Goal: Information Seeking & Learning: Learn about a topic

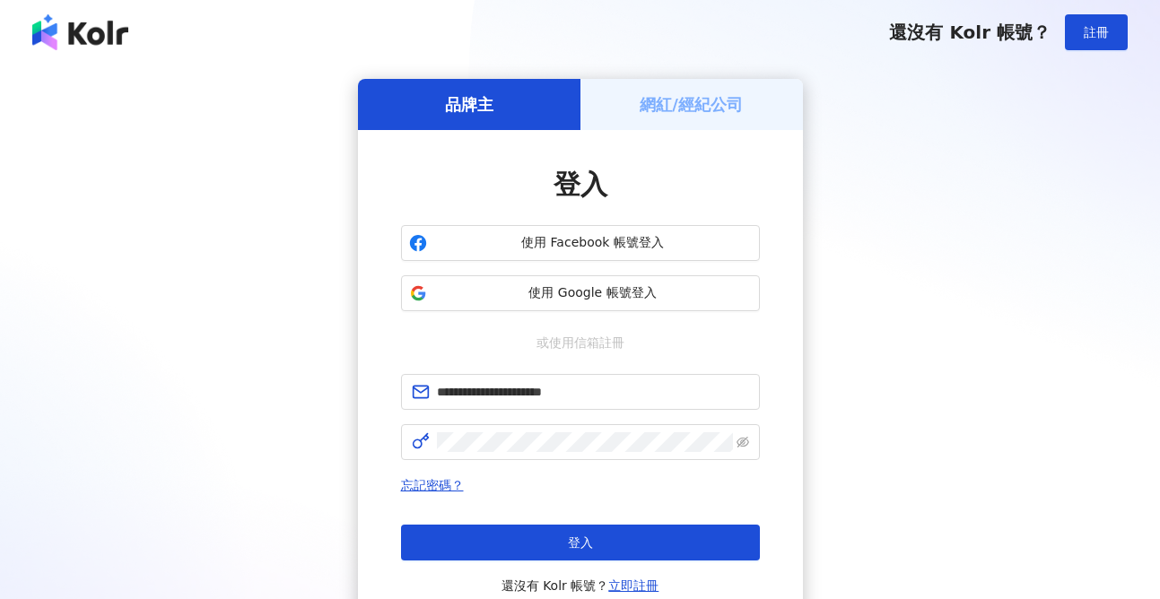
type input "**********"
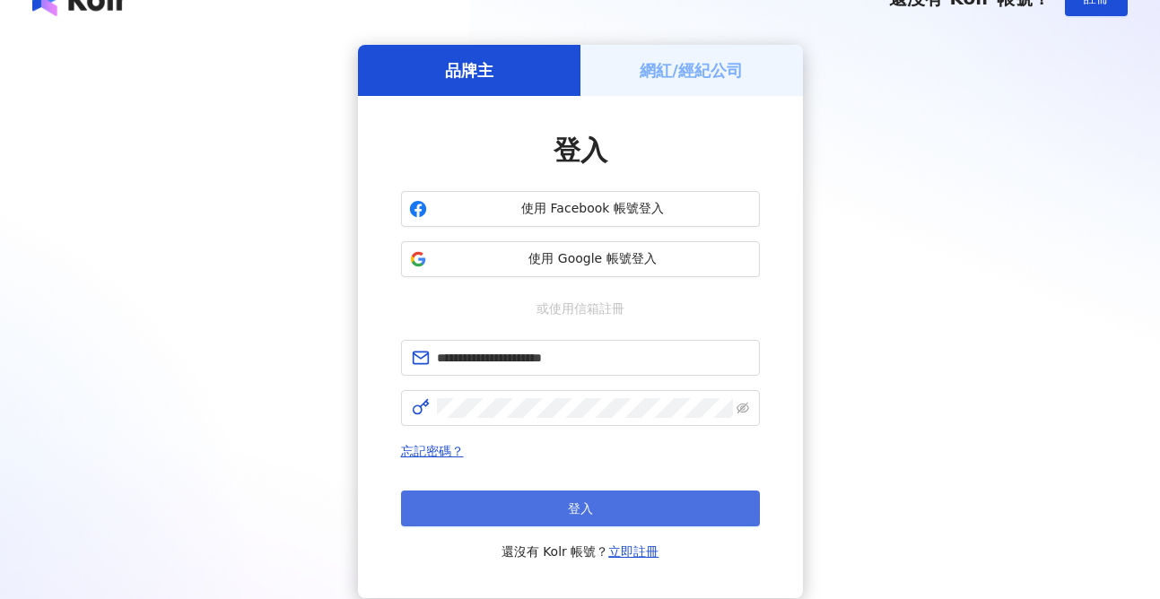
click at [564, 508] on button "登入" at bounding box center [580, 509] width 359 height 36
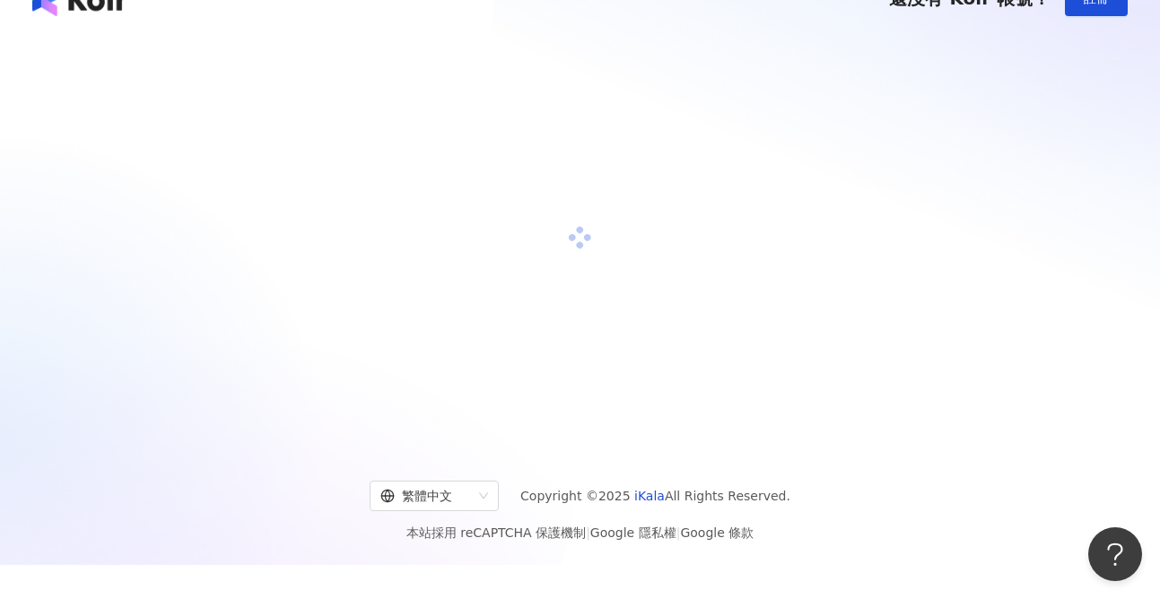
scroll to position [0, 0]
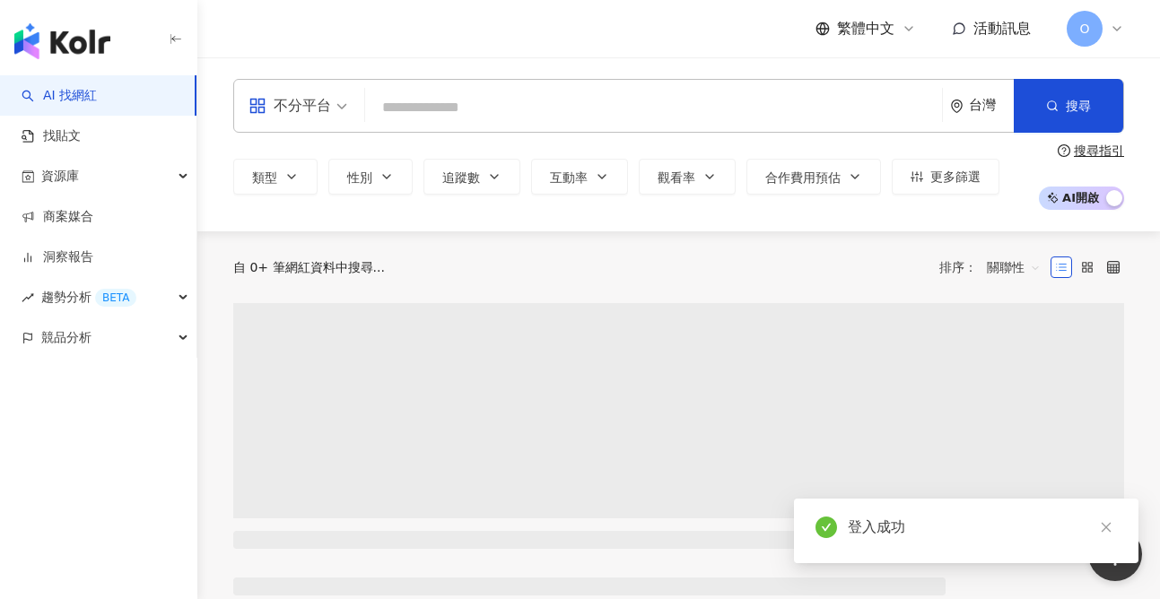
click at [450, 108] on input "search" at bounding box center [653, 108] width 562 height 34
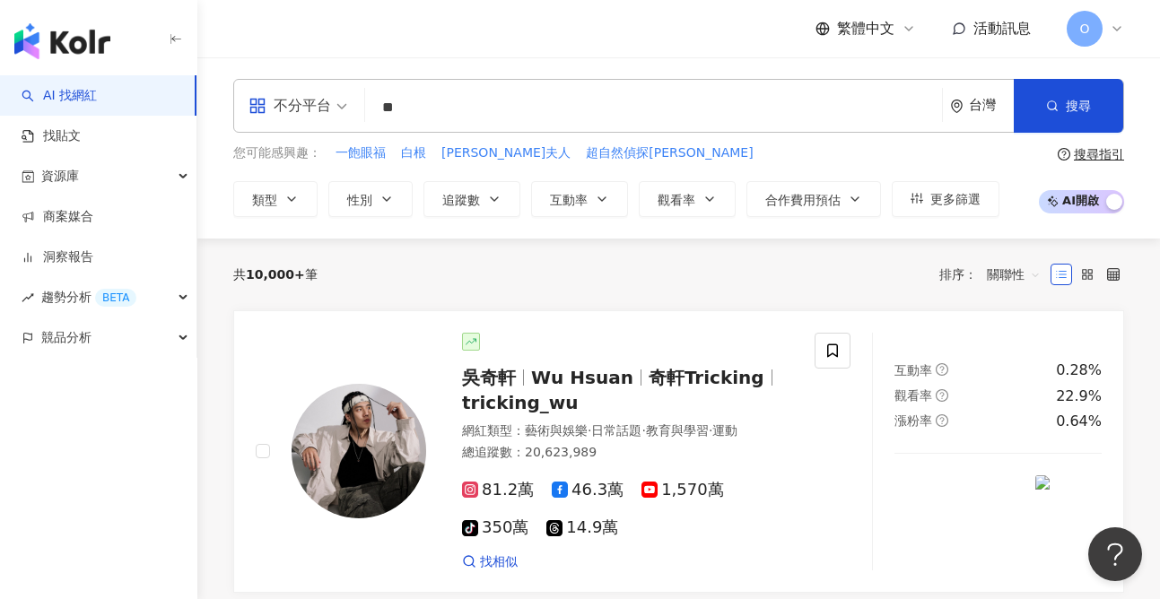
type input "*"
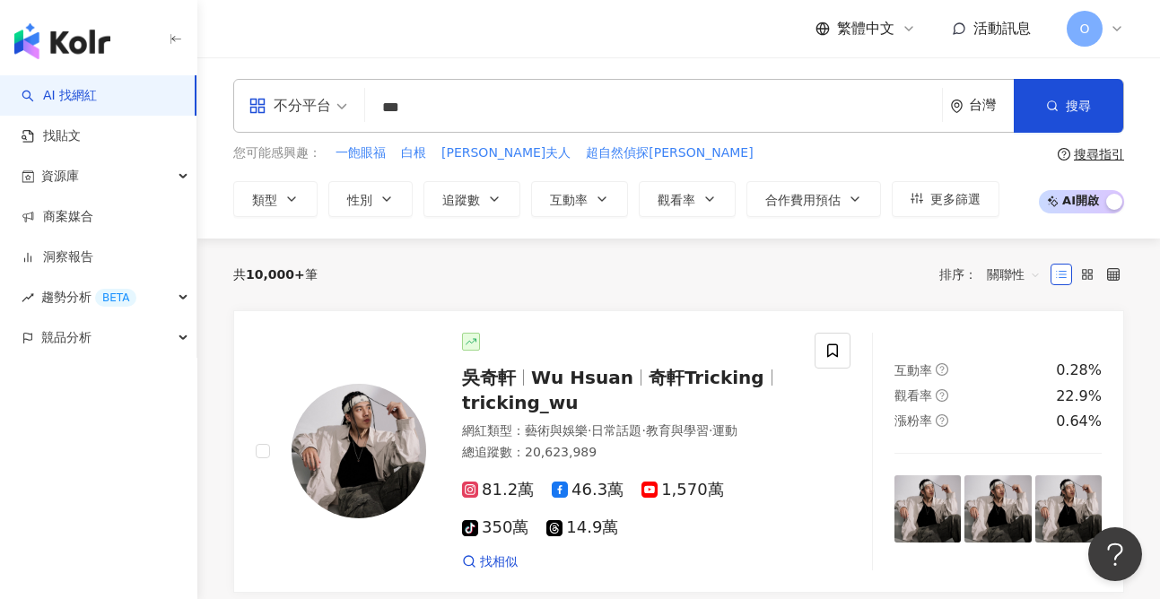
type input "**"
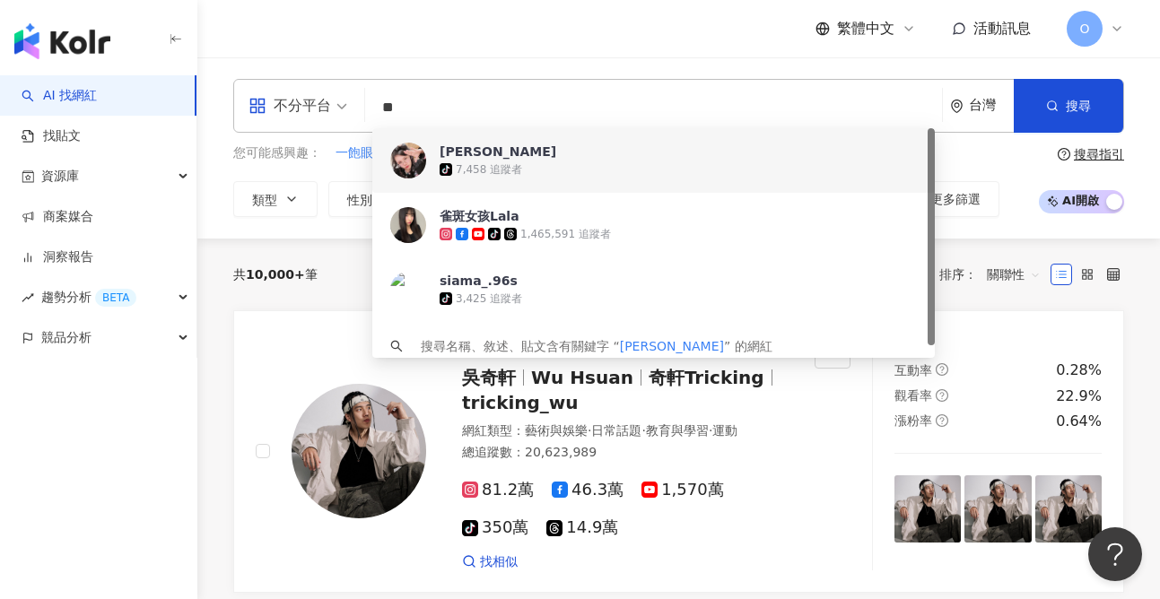
click at [605, 171] on div "tiktok-icon 7,458 追蹤者" at bounding box center [677, 170] width 477 height 18
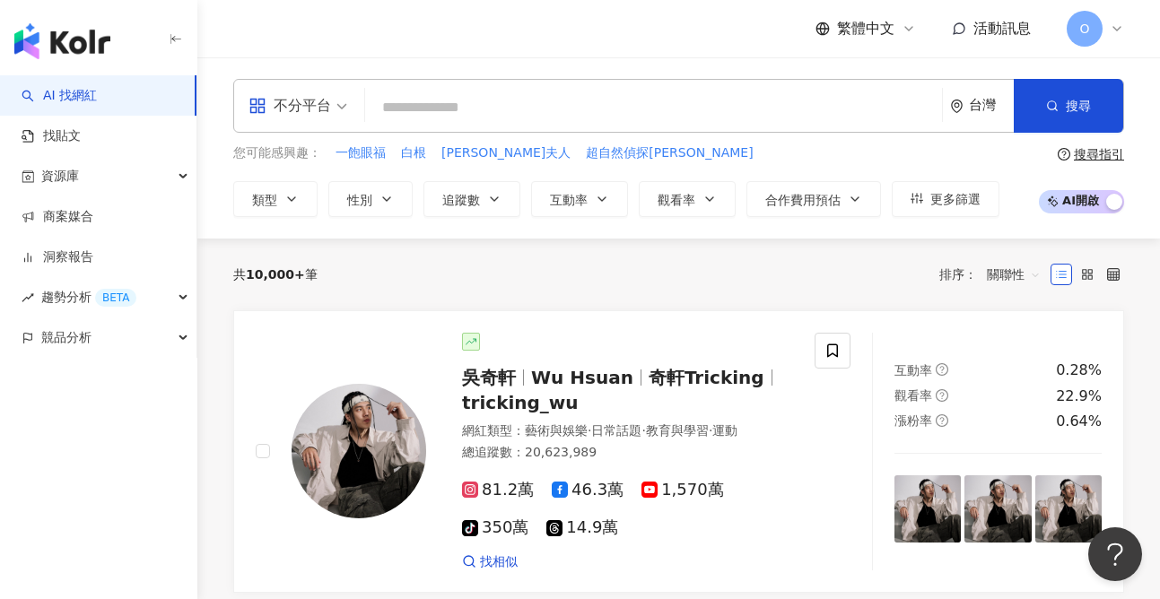
click at [596, 109] on input "search" at bounding box center [653, 108] width 562 height 34
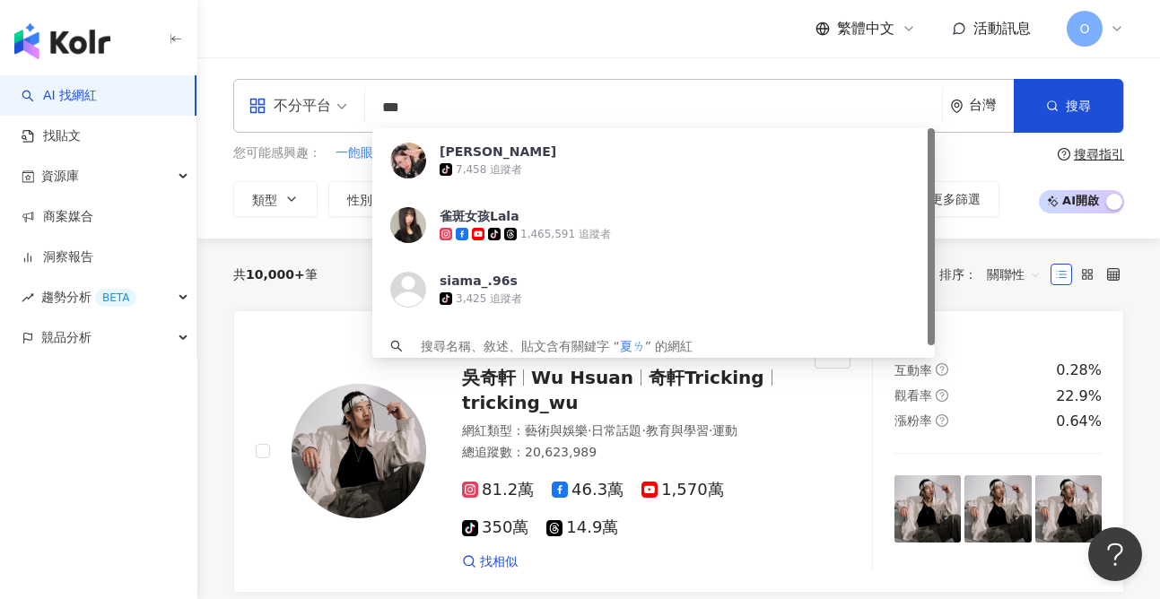
type input "**"
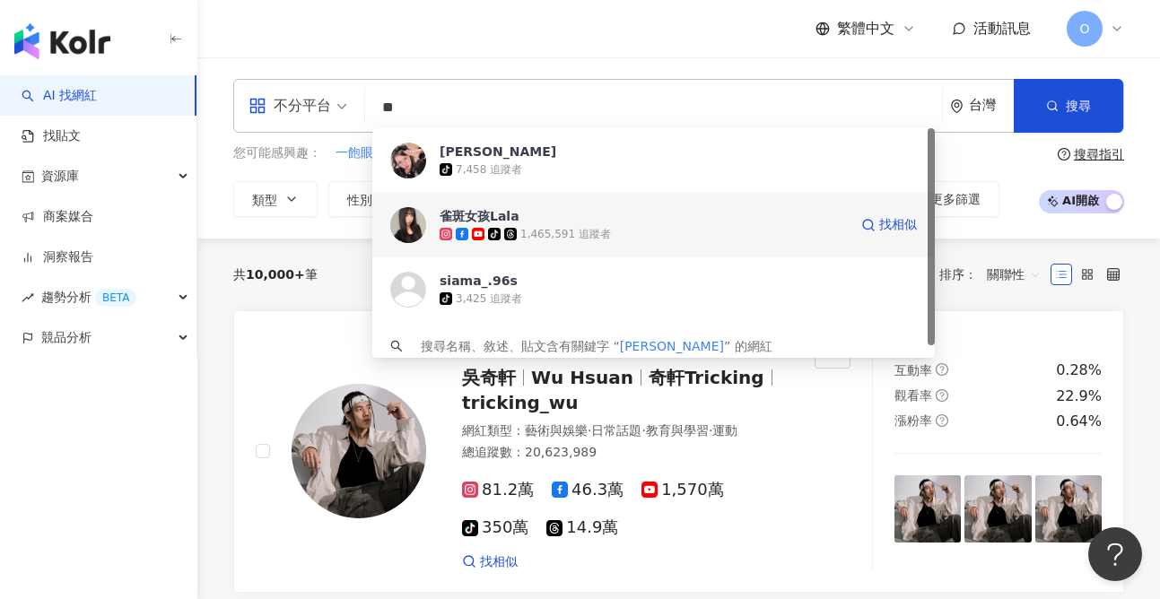
click at [529, 228] on div "1,465,591 追蹤者" at bounding box center [565, 234] width 91 height 15
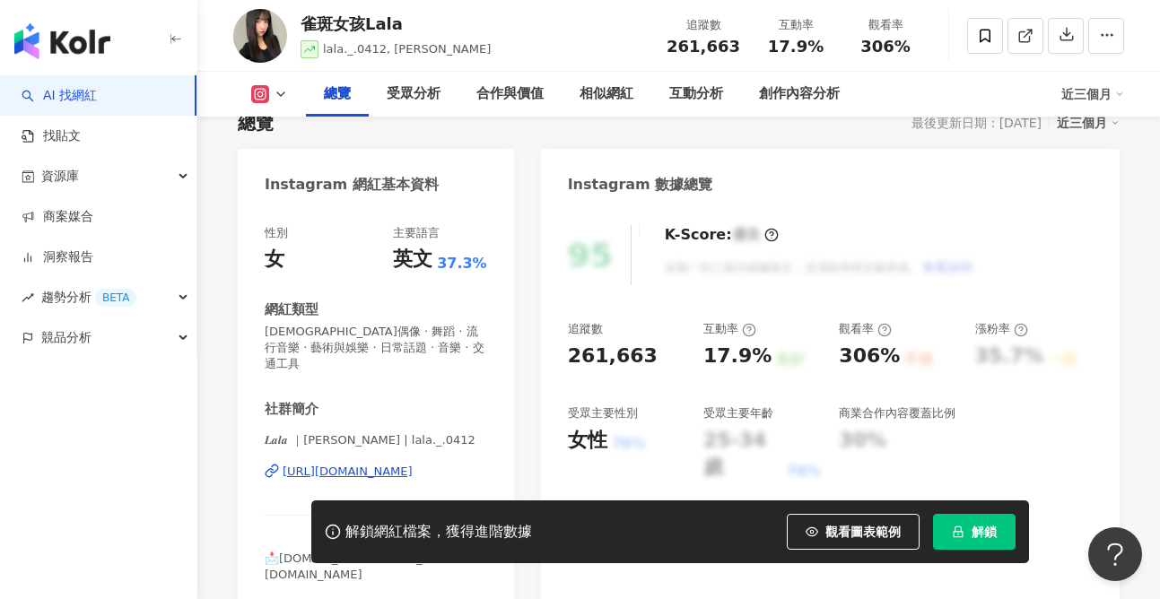
scroll to position [173, 0]
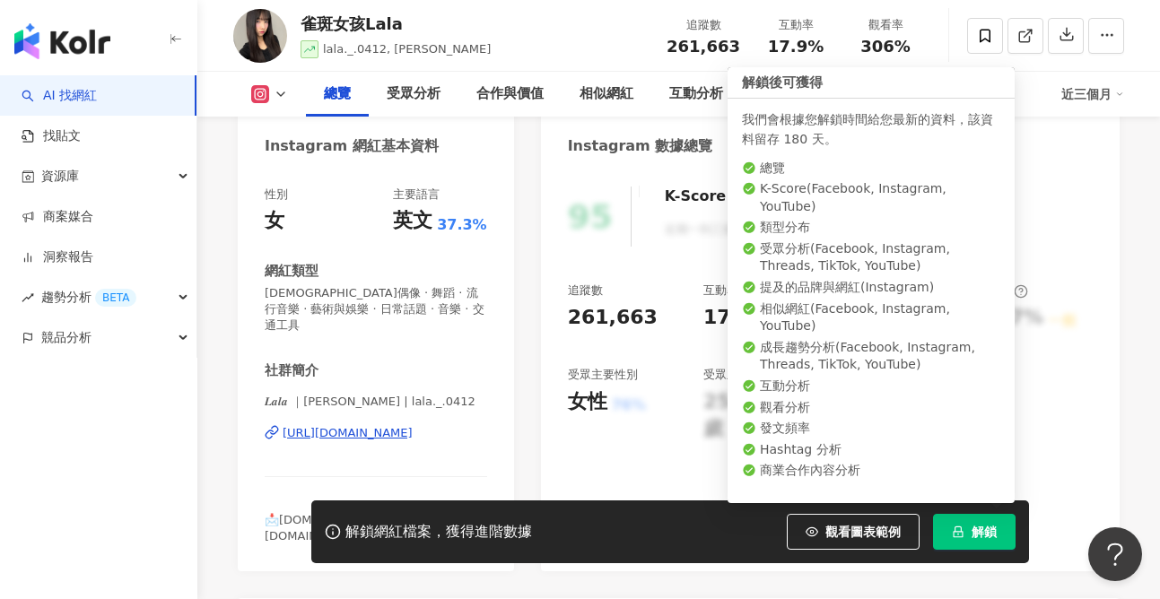
click at [967, 532] on button "解鎖" at bounding box center [974, 532] width 83 height 36
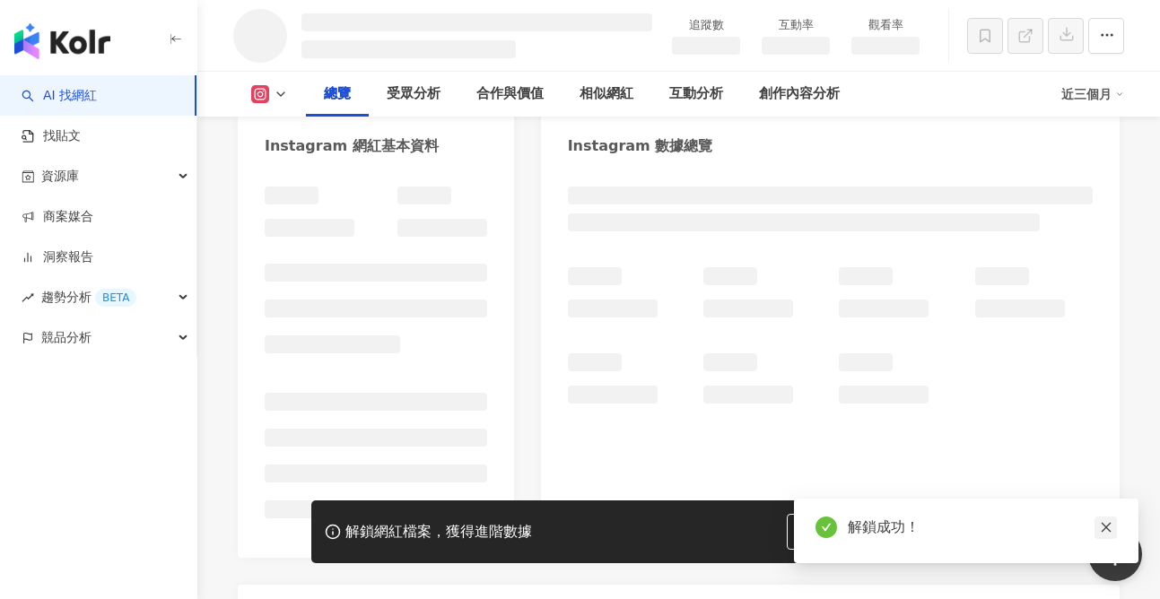
click at [1106, 527] on icon "close" at bounding box center [1105, 527] width 13 height 13
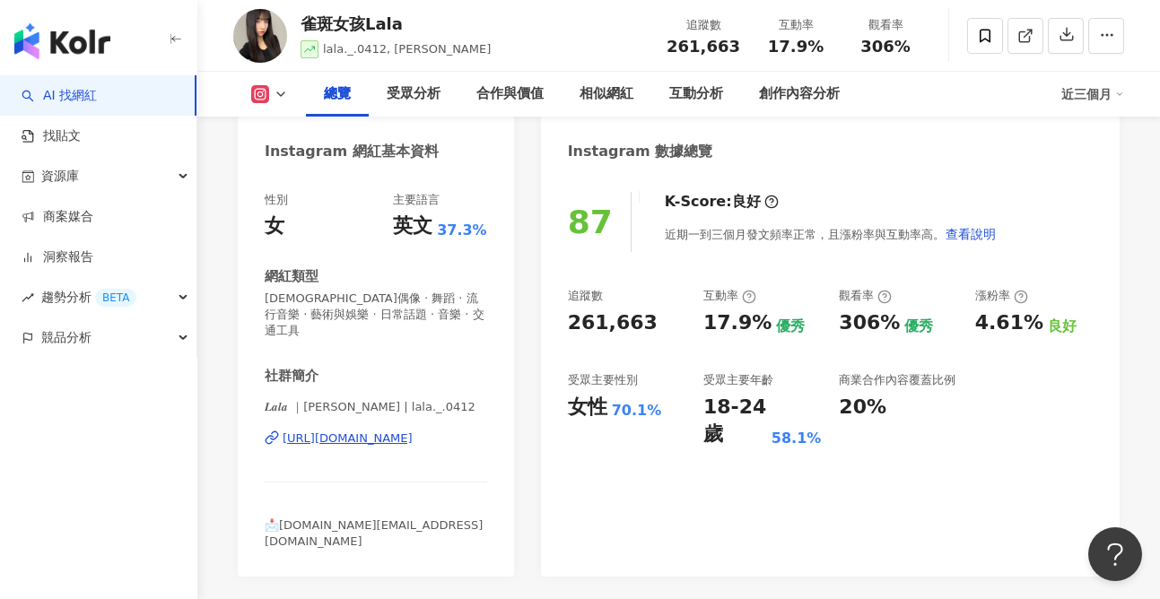
scroll to position [111, 0]
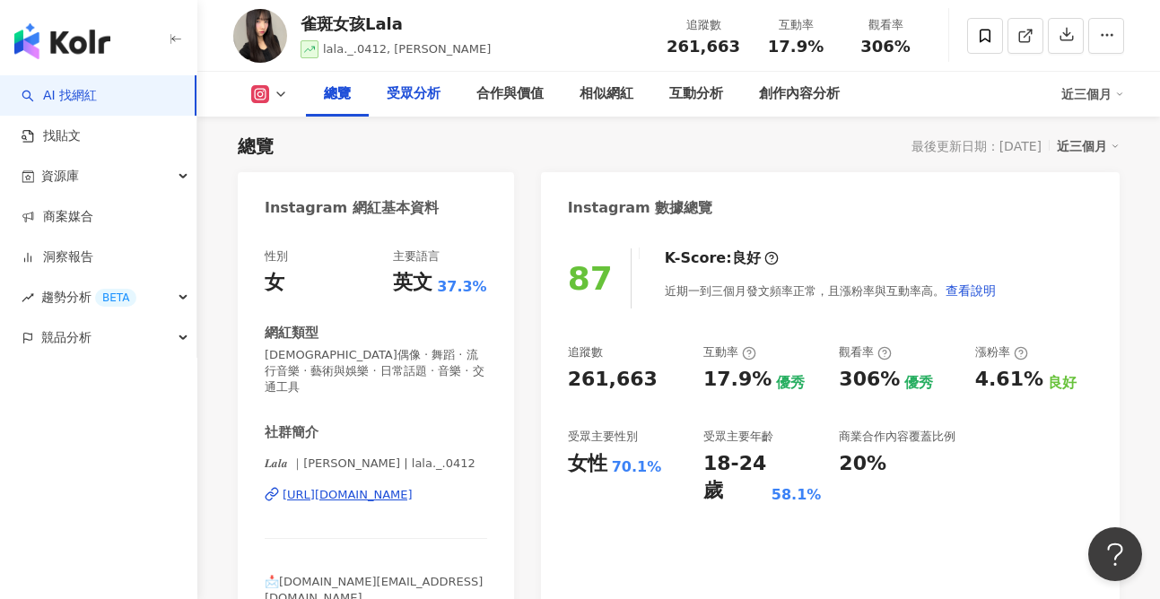
click at [431, 98] on div "受眾分析" at bounding box center [414, 94] width 54 height 22
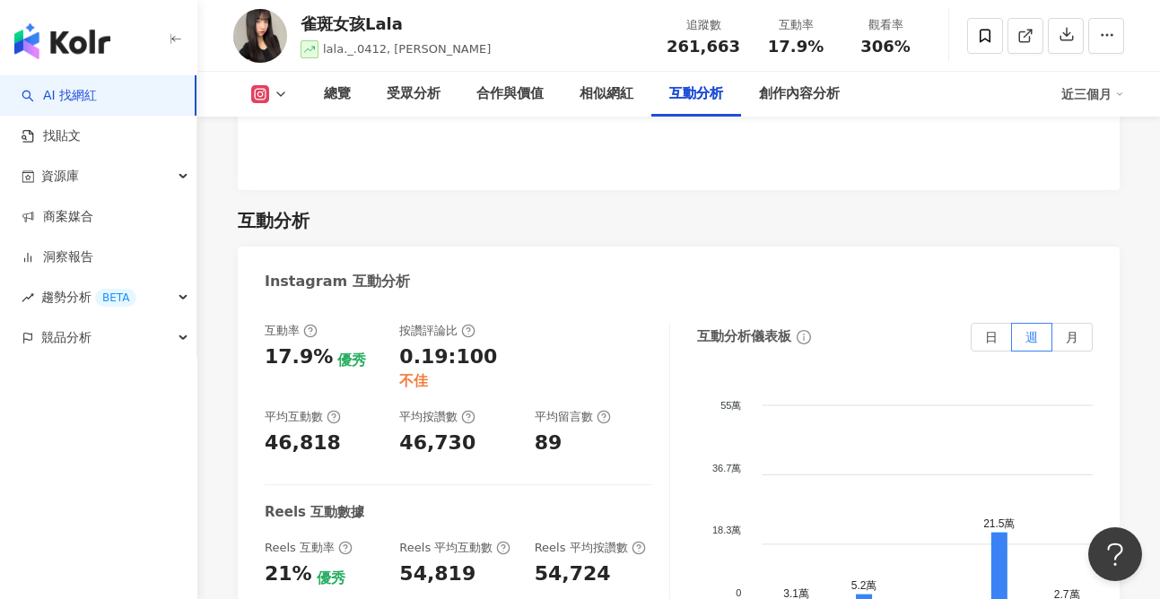
scroll to position [3600, 0]
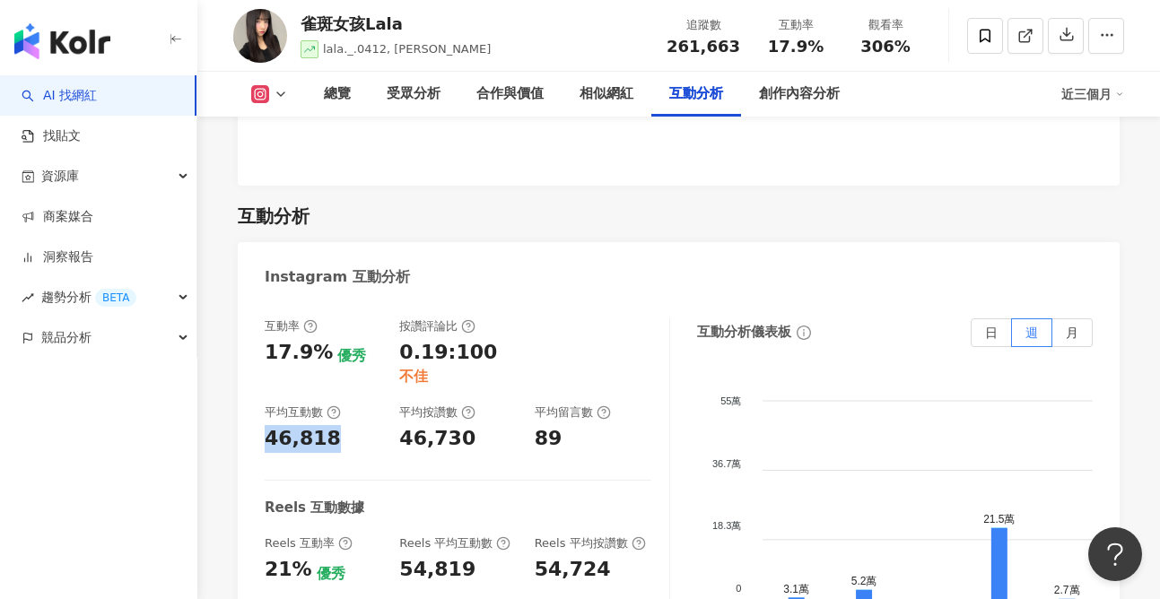
drag, startPoint x: 327, startPoint y: 291, endPoint x: 262, endPoint y: 291, distance: 65.5
click at [262, 300] on div "互動率 17.9% 優秀 按讚評論比 0.19:100 不佳 平均互動數 46,818 平均按讚數 46,730 平均留言數 89 Reels 互動數據 Re…" at bounding box center [679, 502] width 882 height 404
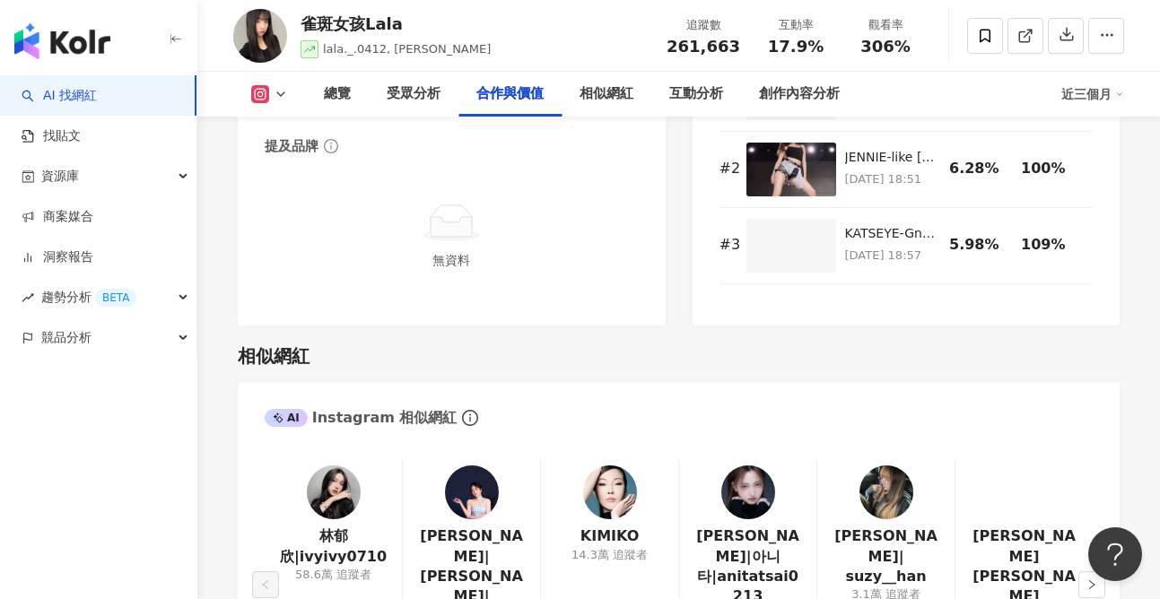
scroll to position [2966, 0]
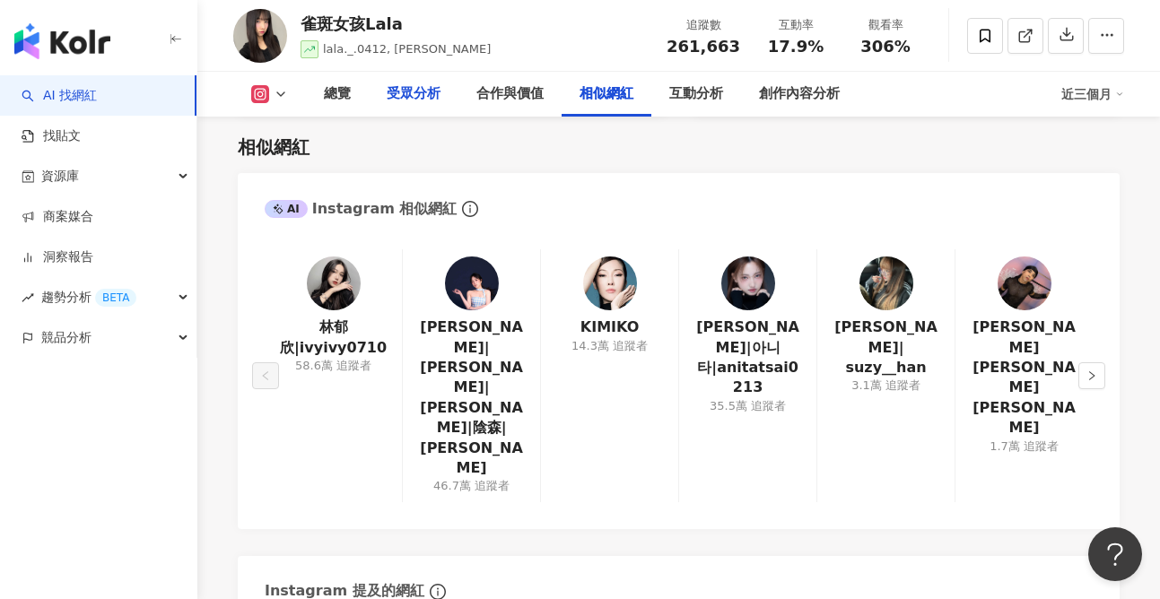
click at [403, 96] on div "受眾分析" at bounding box center [414, 94] width 54 height 22
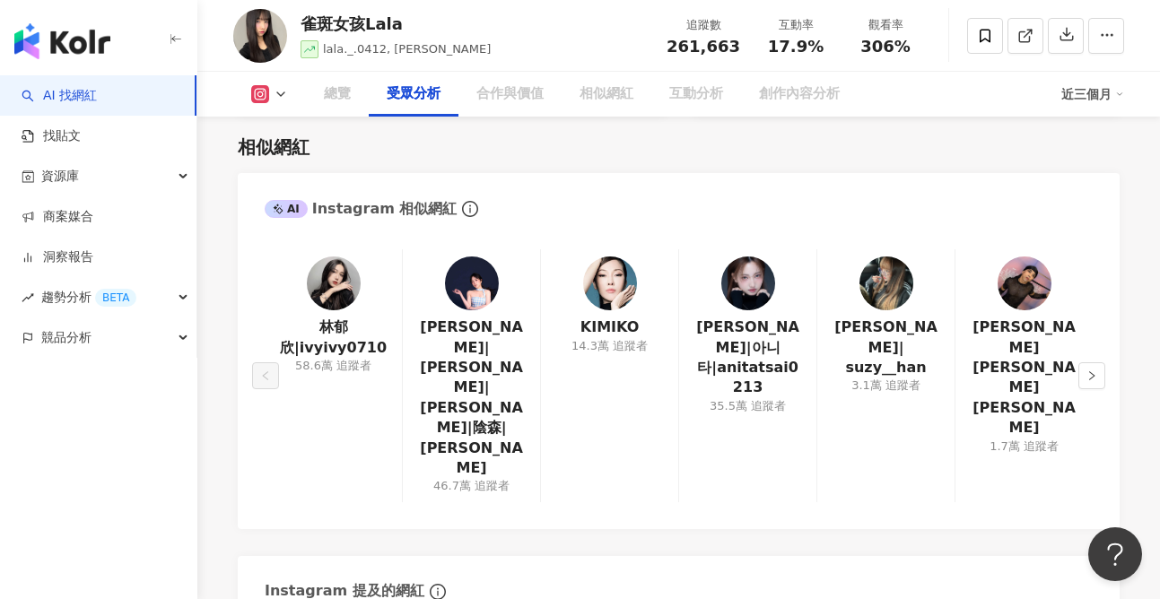
scroll to position [1543, 0]
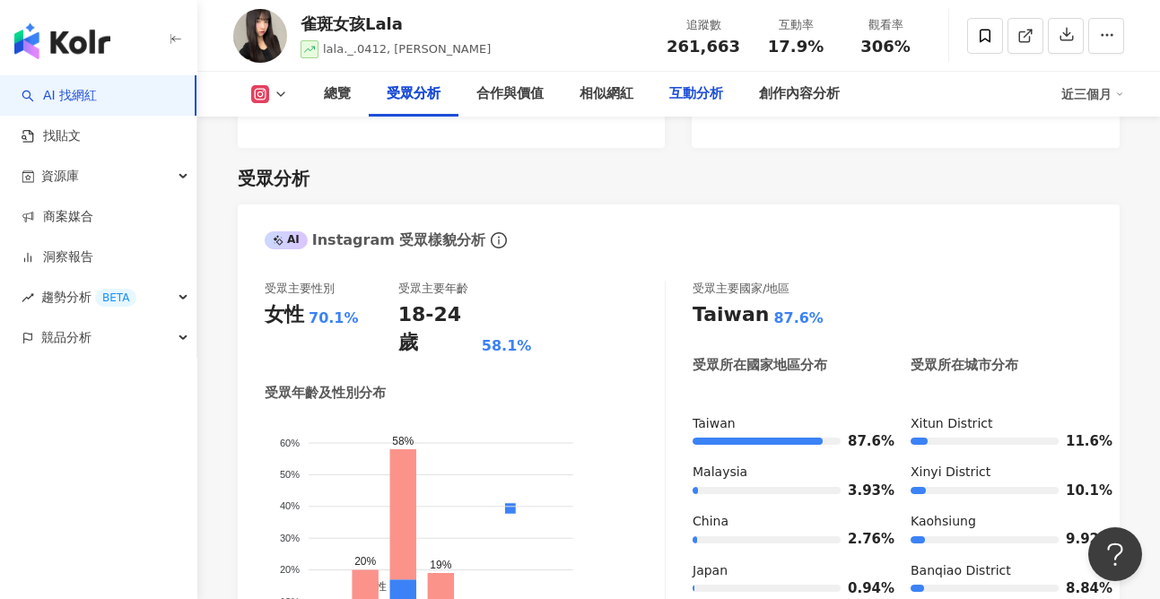
click at [694, 94] on div "互動分析" at bounding box center [696, 94] width 54 height 22
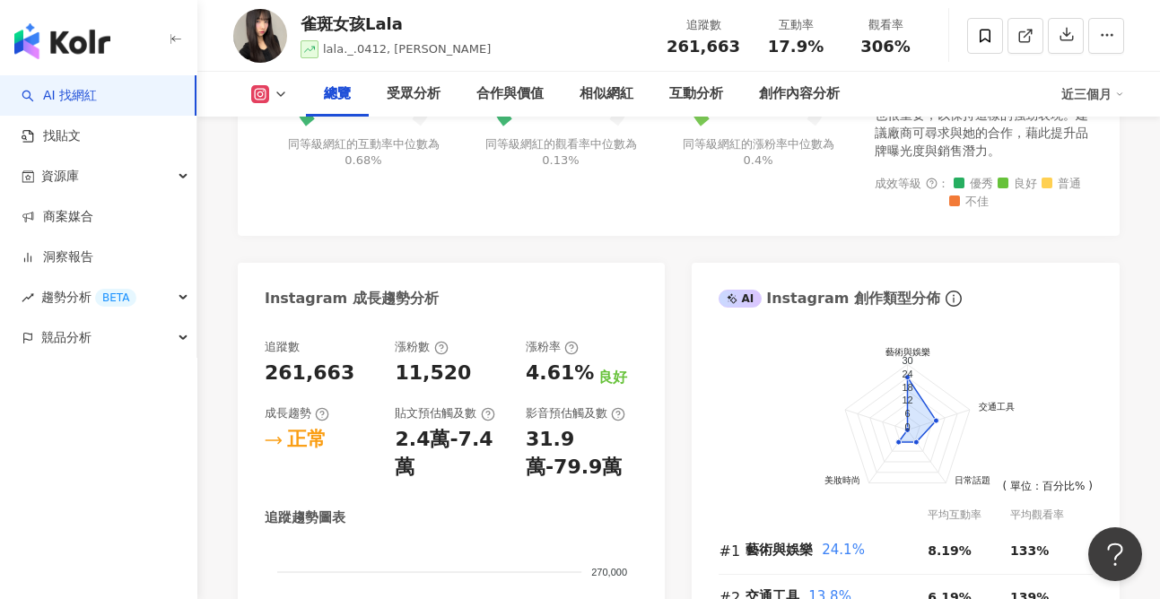
scroll to position [854, 0]
